Goal: Information Seeking & Learning: Learn about a topic

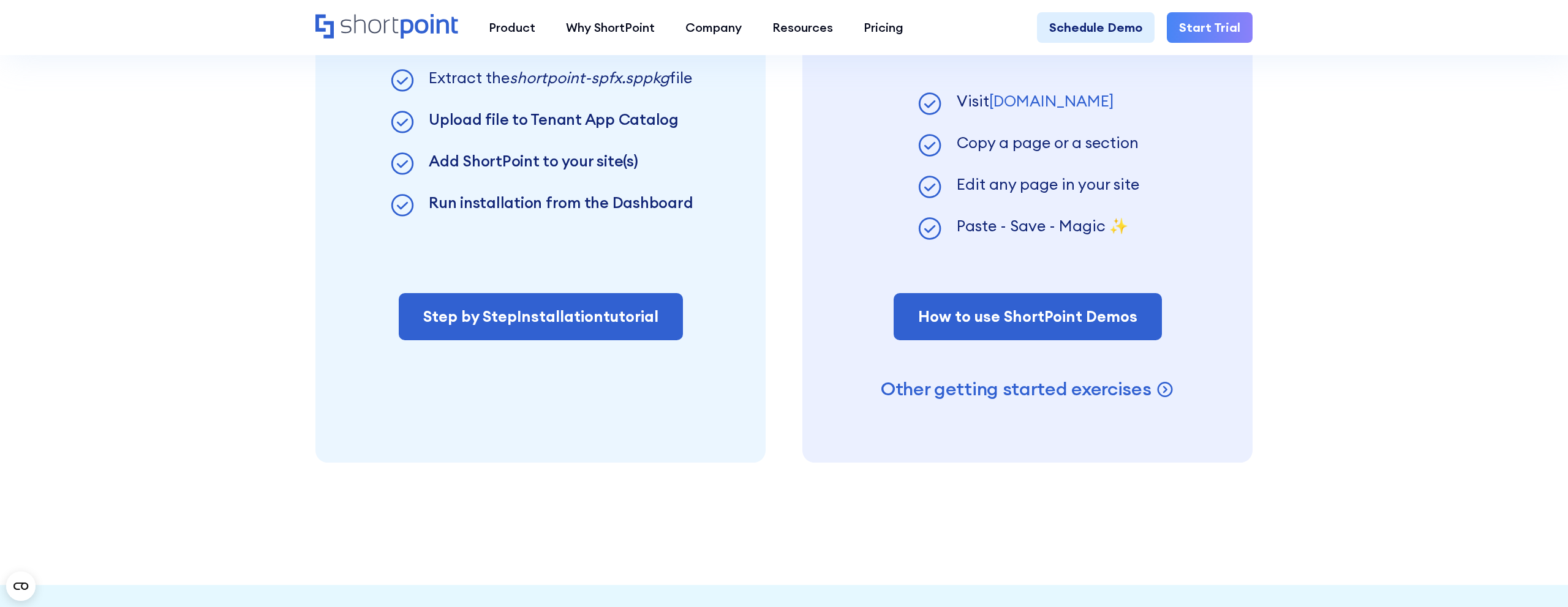
scroll to position [1251, 0]
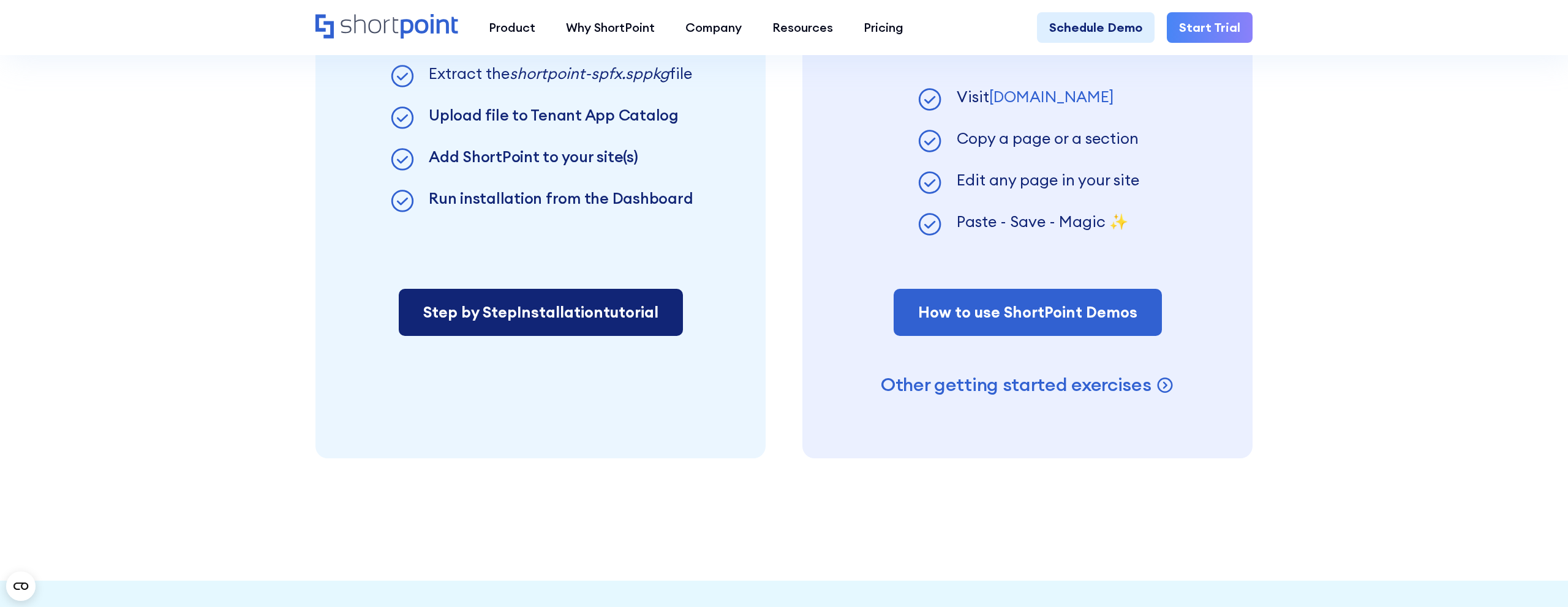
click at [611, 313] on link "Step by Step Installation tutorial" at bounding box center [540, 313] width 284 height 48
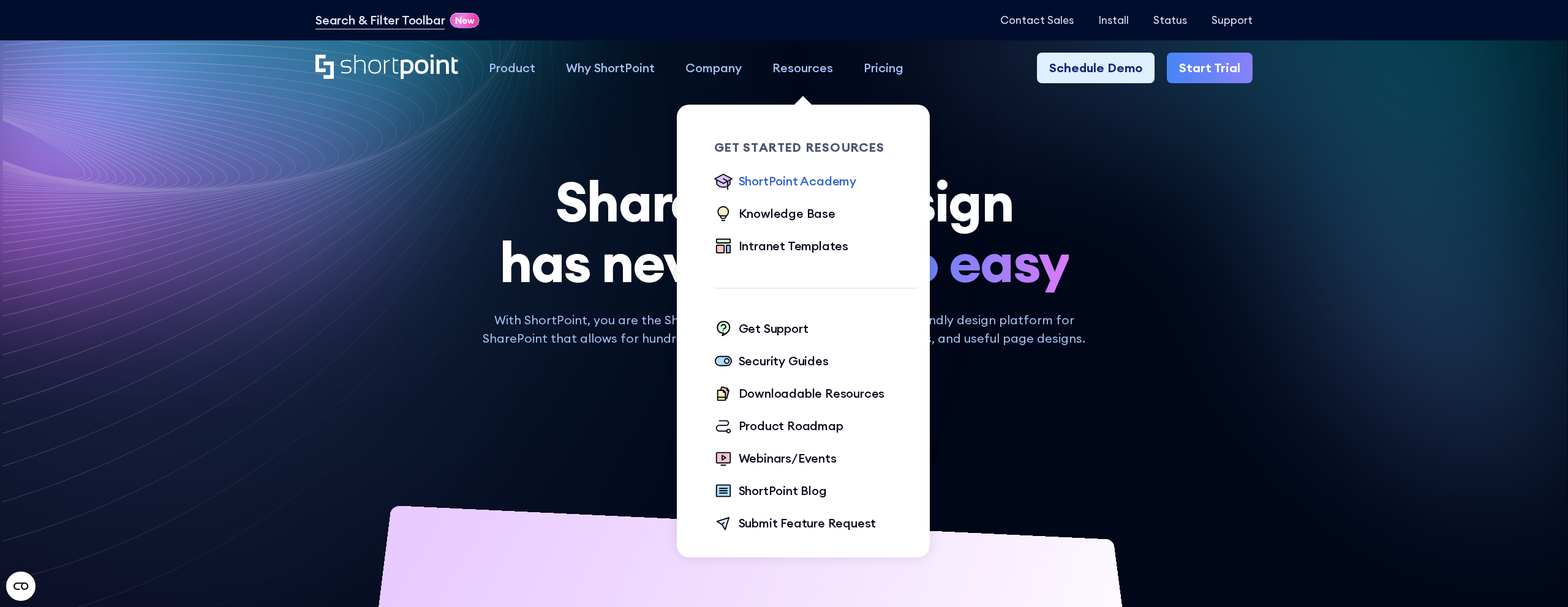
click at [793, 189] on div "ShortPoint Academy" at bounding box center [797, 181] width 117 height 18
